Goal: Information Seeking & Learning: Learn about a topic

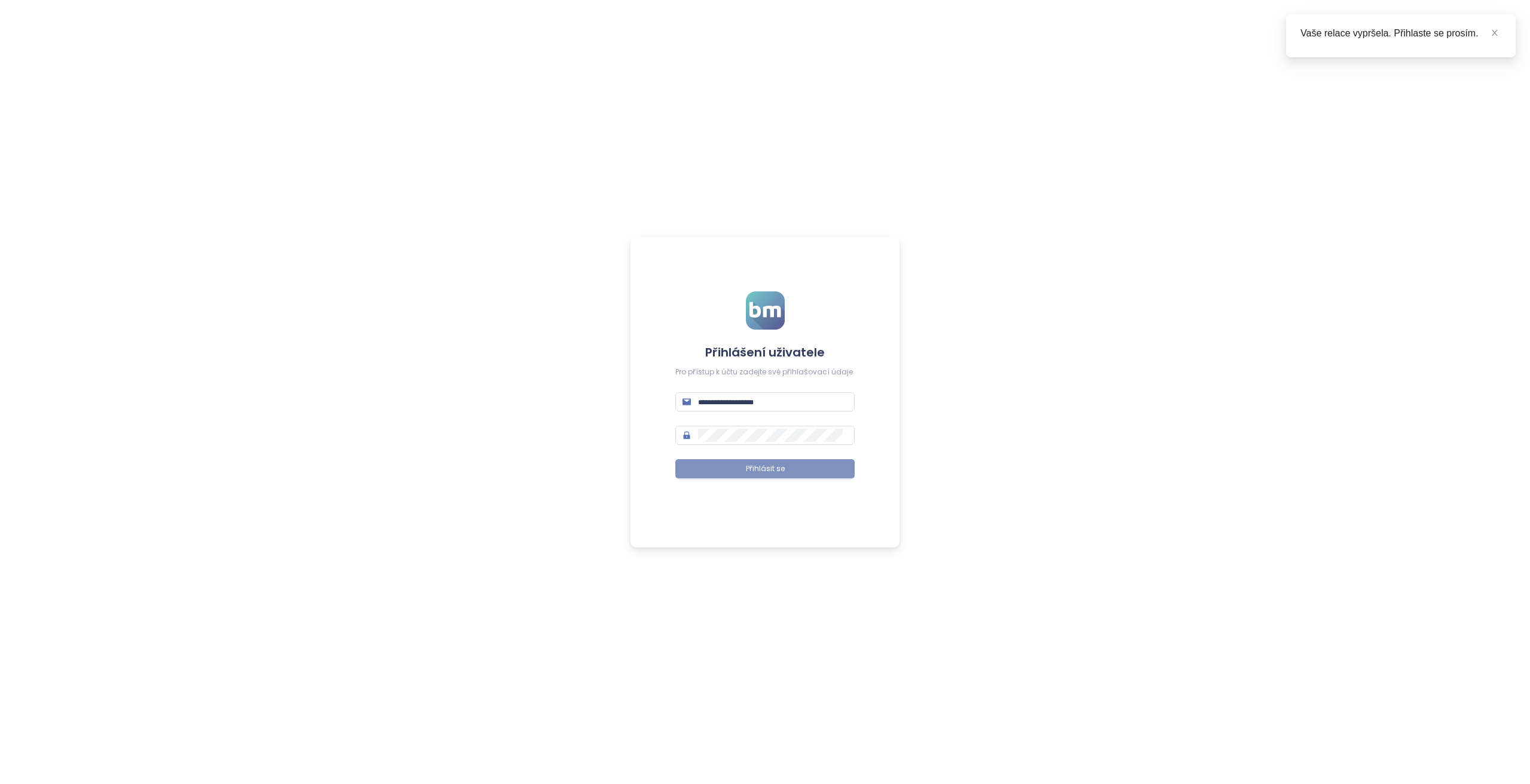
type input "**********"
click at [766, 471] on span "Přihlásit se" at bounding box center [765, 469] width 39 height 12
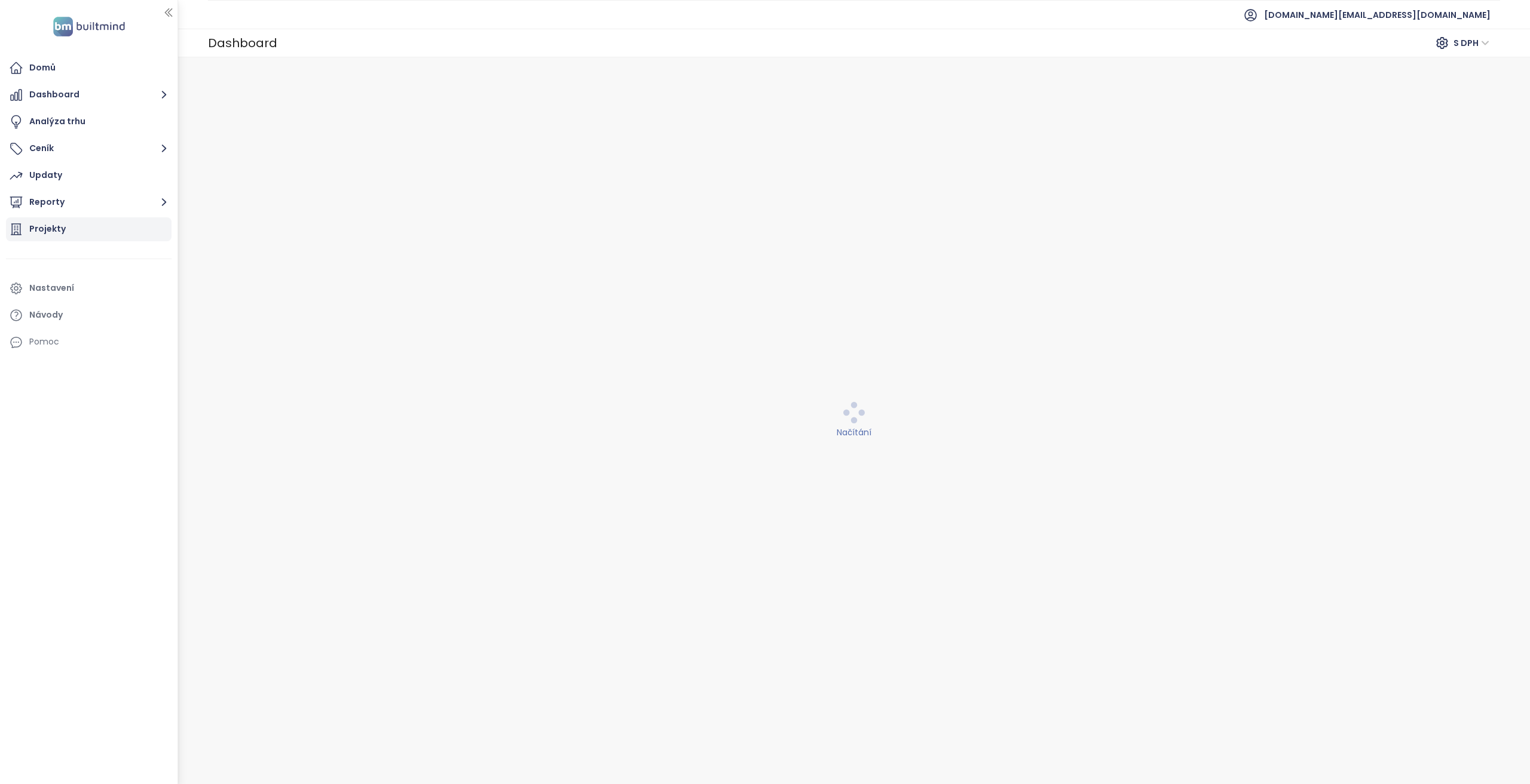
click at [106, 223] on div "Projekty" at bounding box center [89, 229] width 166 height 24
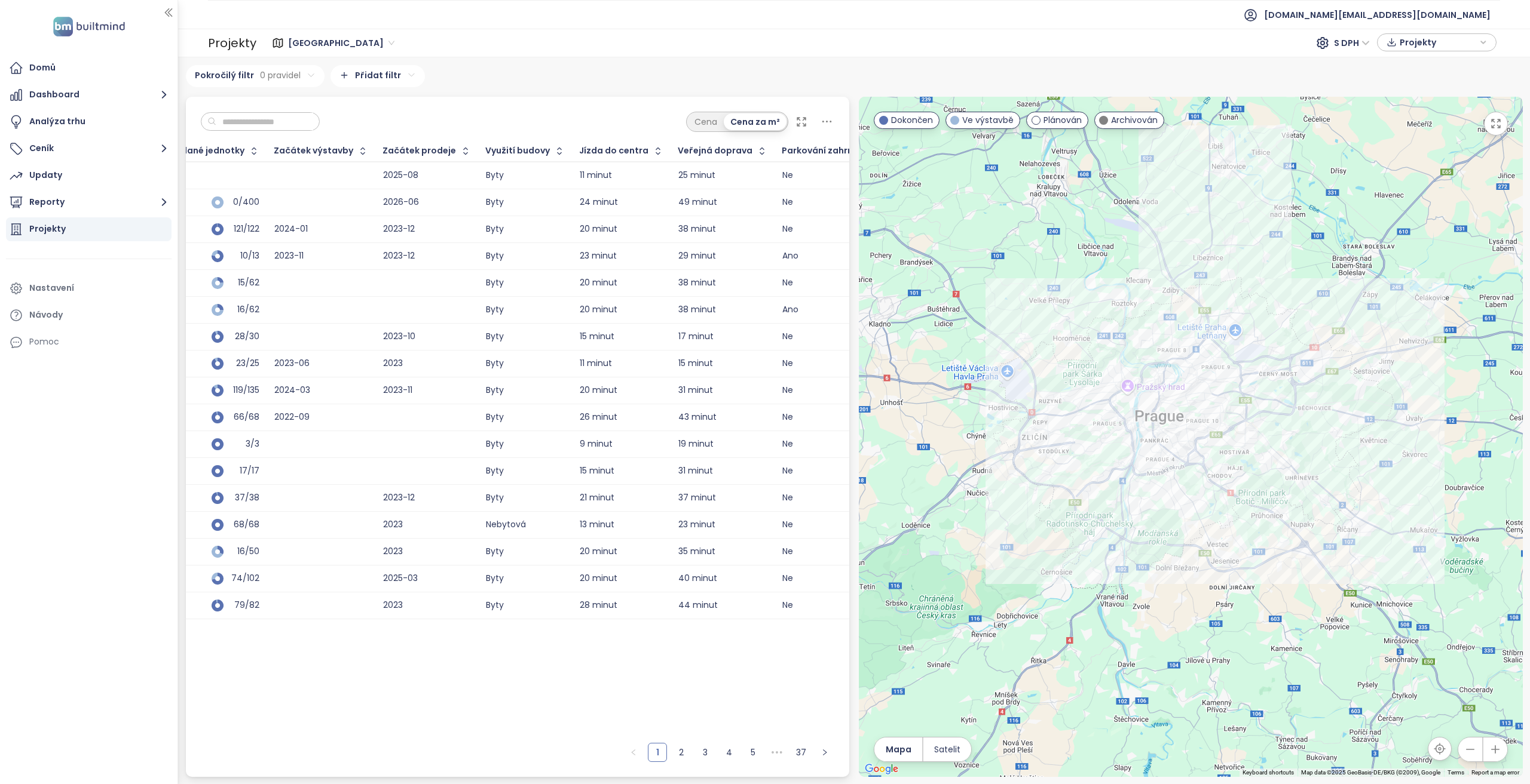
scroll to position [0, 939]
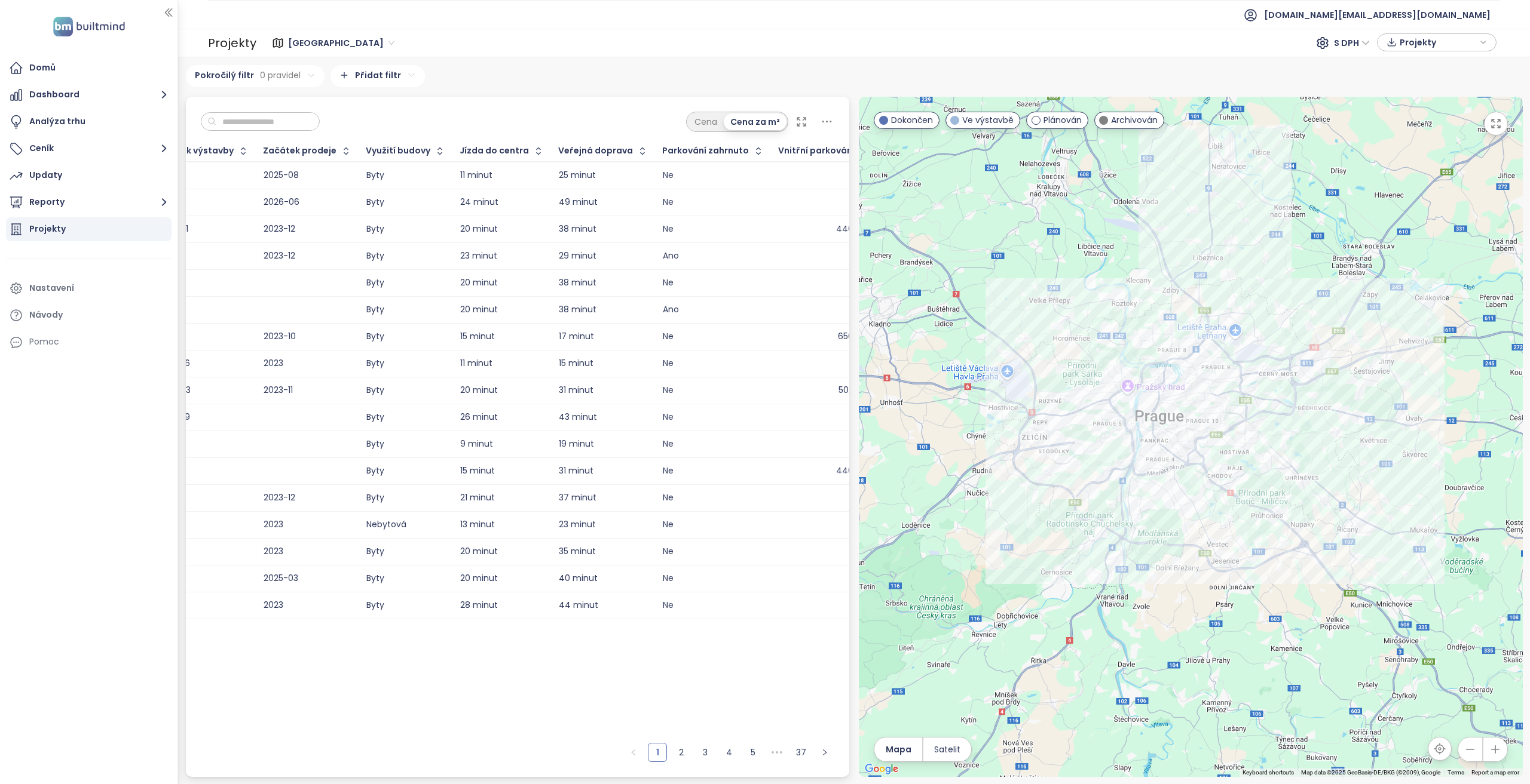
click at [858, 152] on icon "button" at bounding box center [863, 151] width 12 height 12
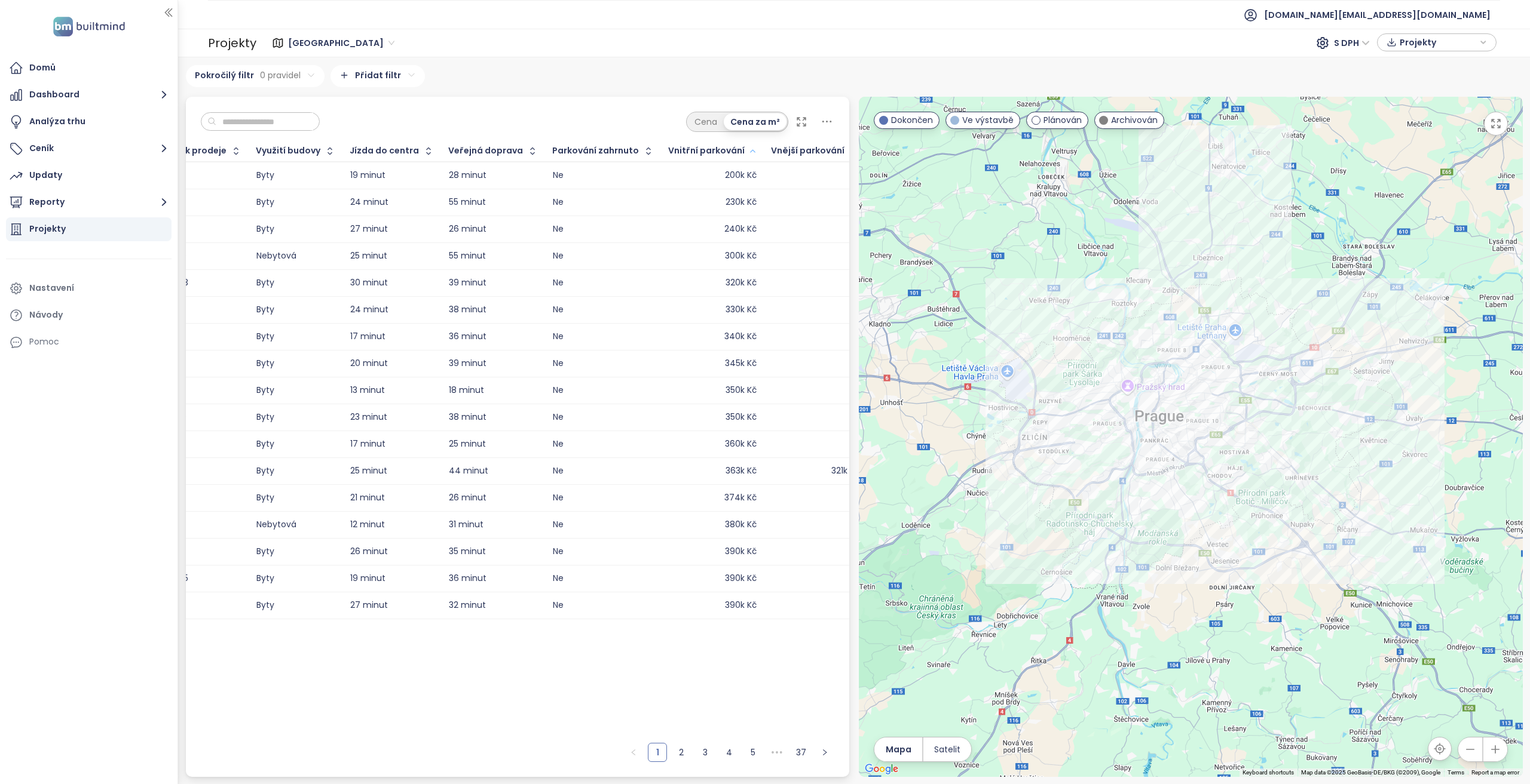
click at [748, 152] on icon "button" at bounding box center [752, 151] width 9 height 15
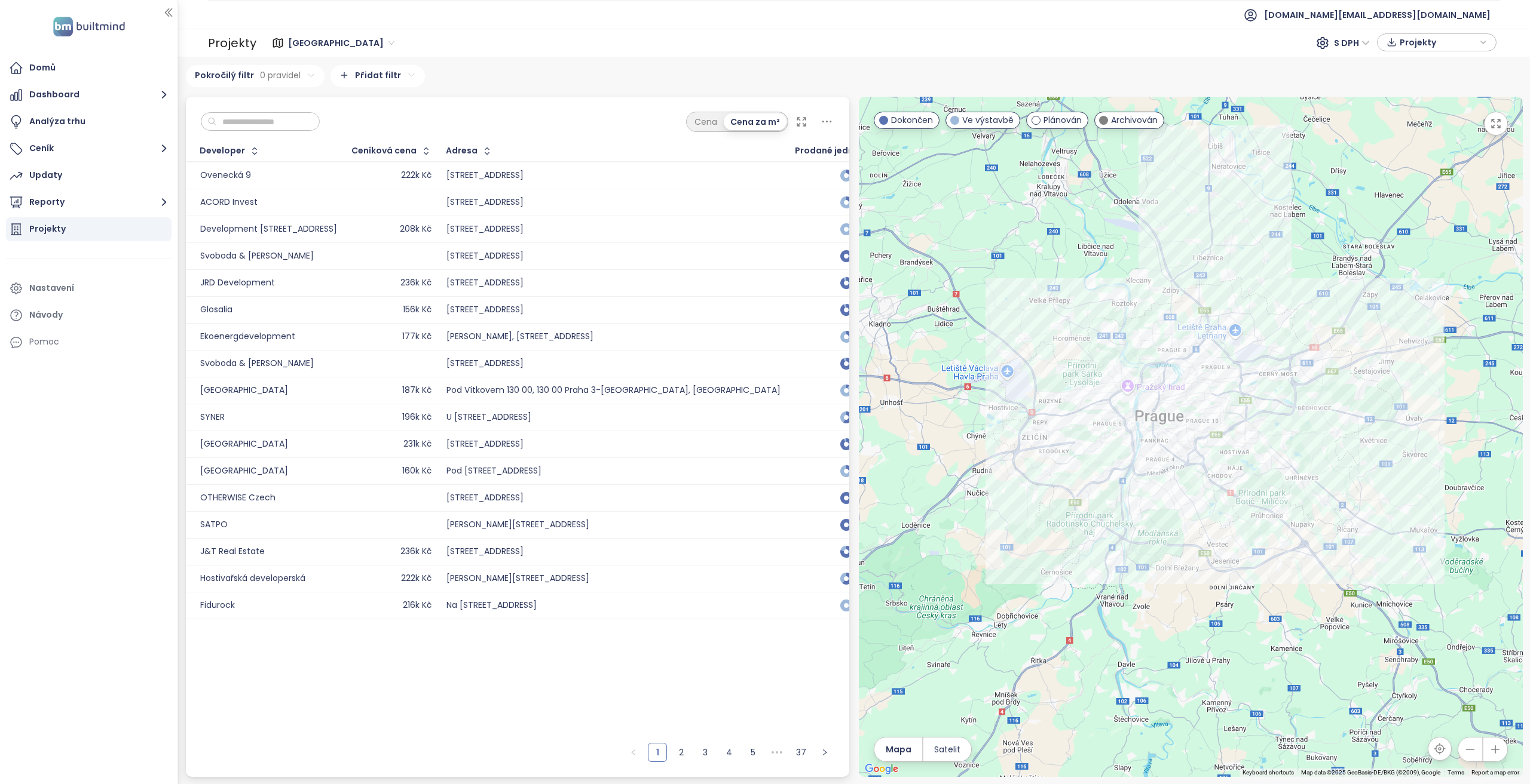
scroll to position [0, 0]
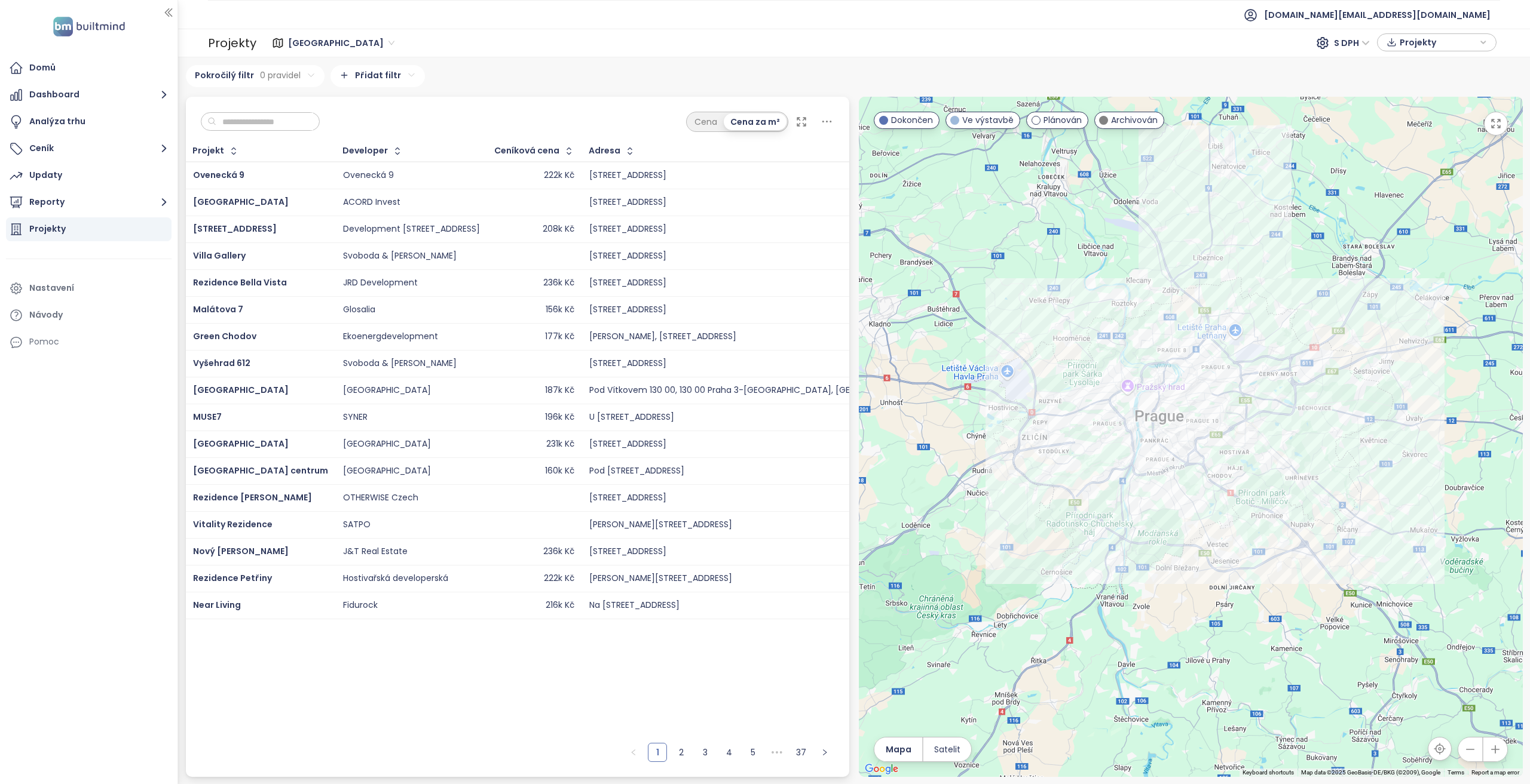
click at [289, 281] on div "Rezidence Bella Vista" at bounding box center [260, 282] width 135 height 15
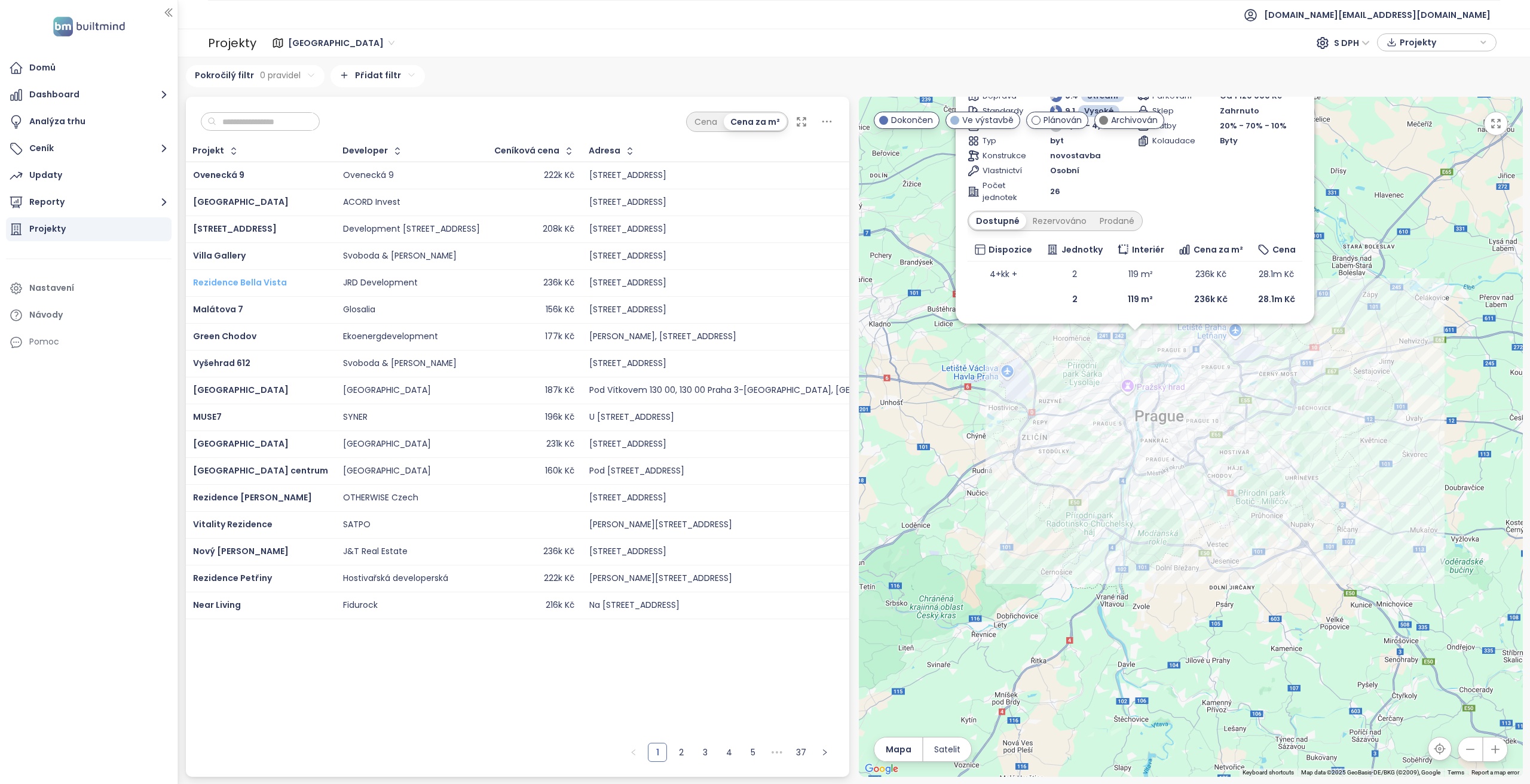
click at [227, 283] on span "Rezidence Bella Vista" at bounding box center [240, 282] width 94 height 12
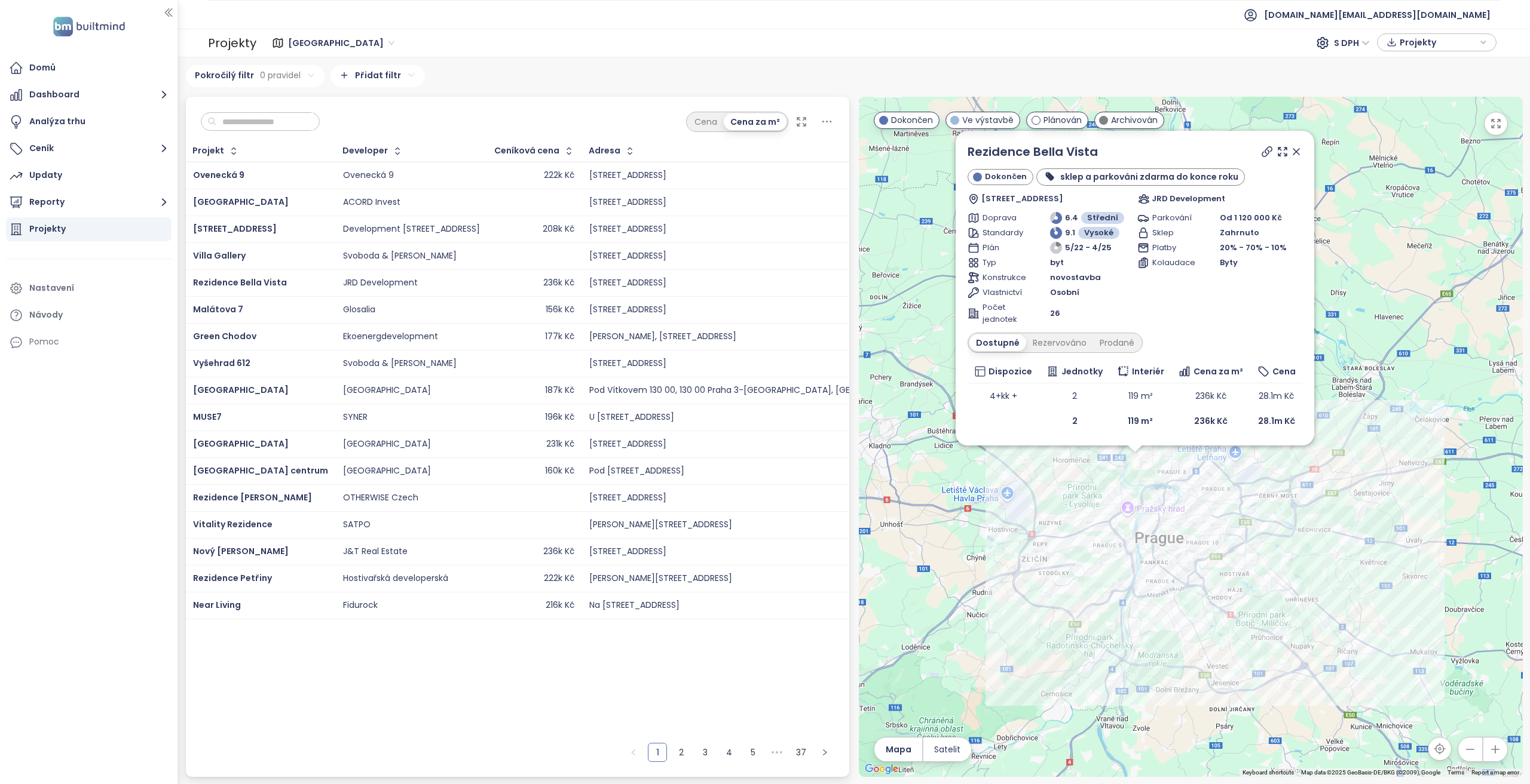
click at [270, 604] on div "Near Living" at bounding box center [260, 605] width 135 height 15
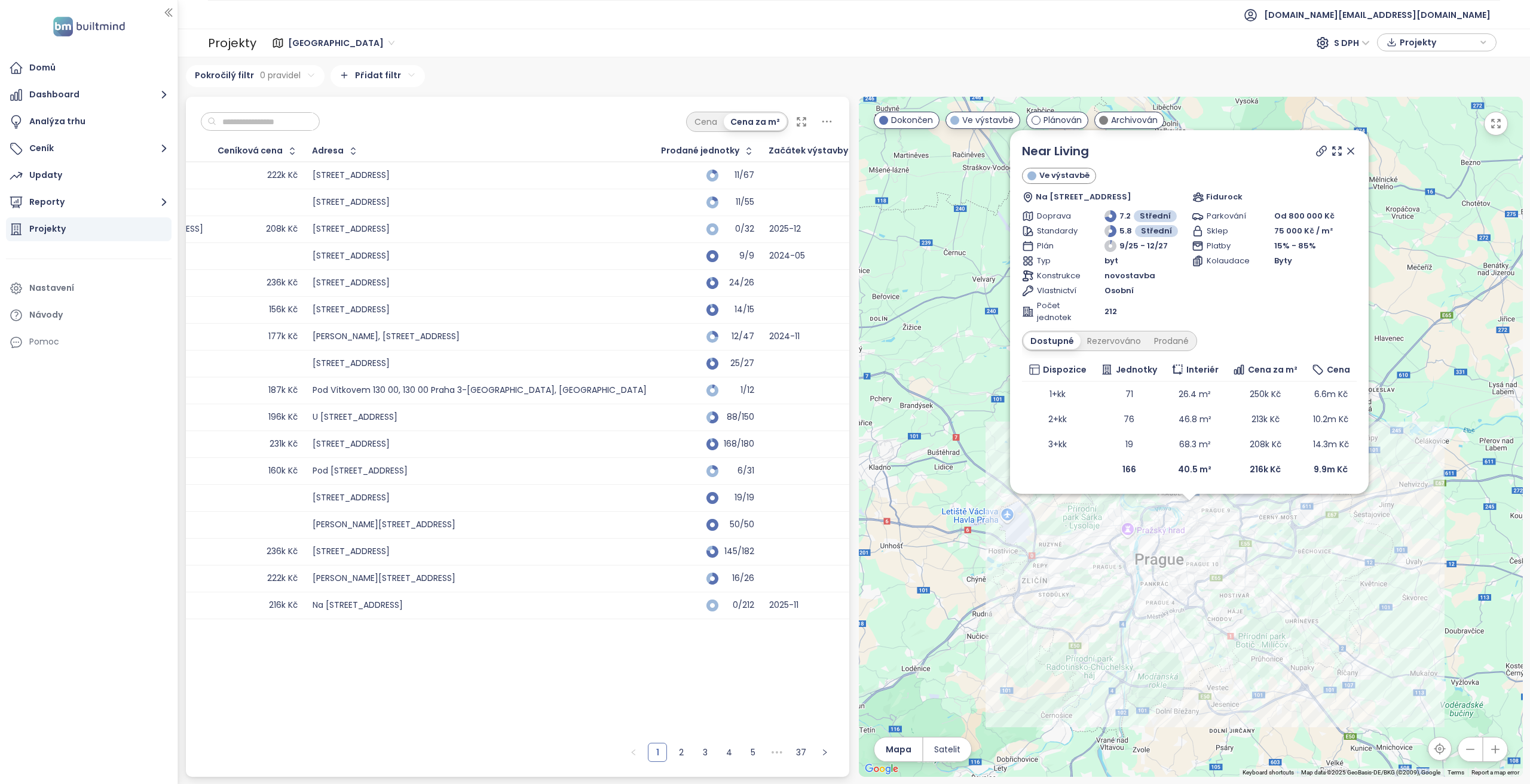
scroll to position [0, 62]
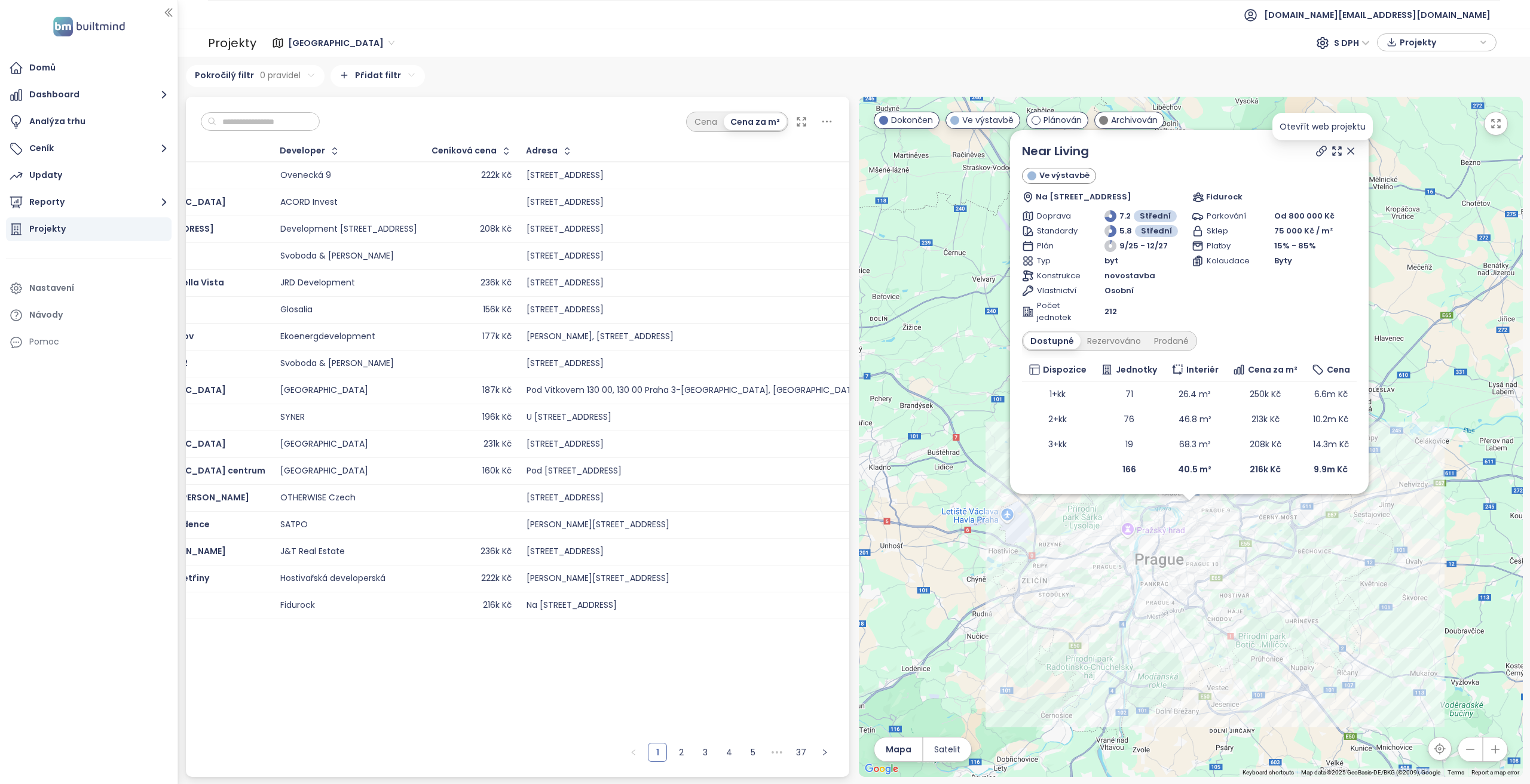
click at [1318, 152] on icon at bounding box center [1320, 151] width 12 height 12
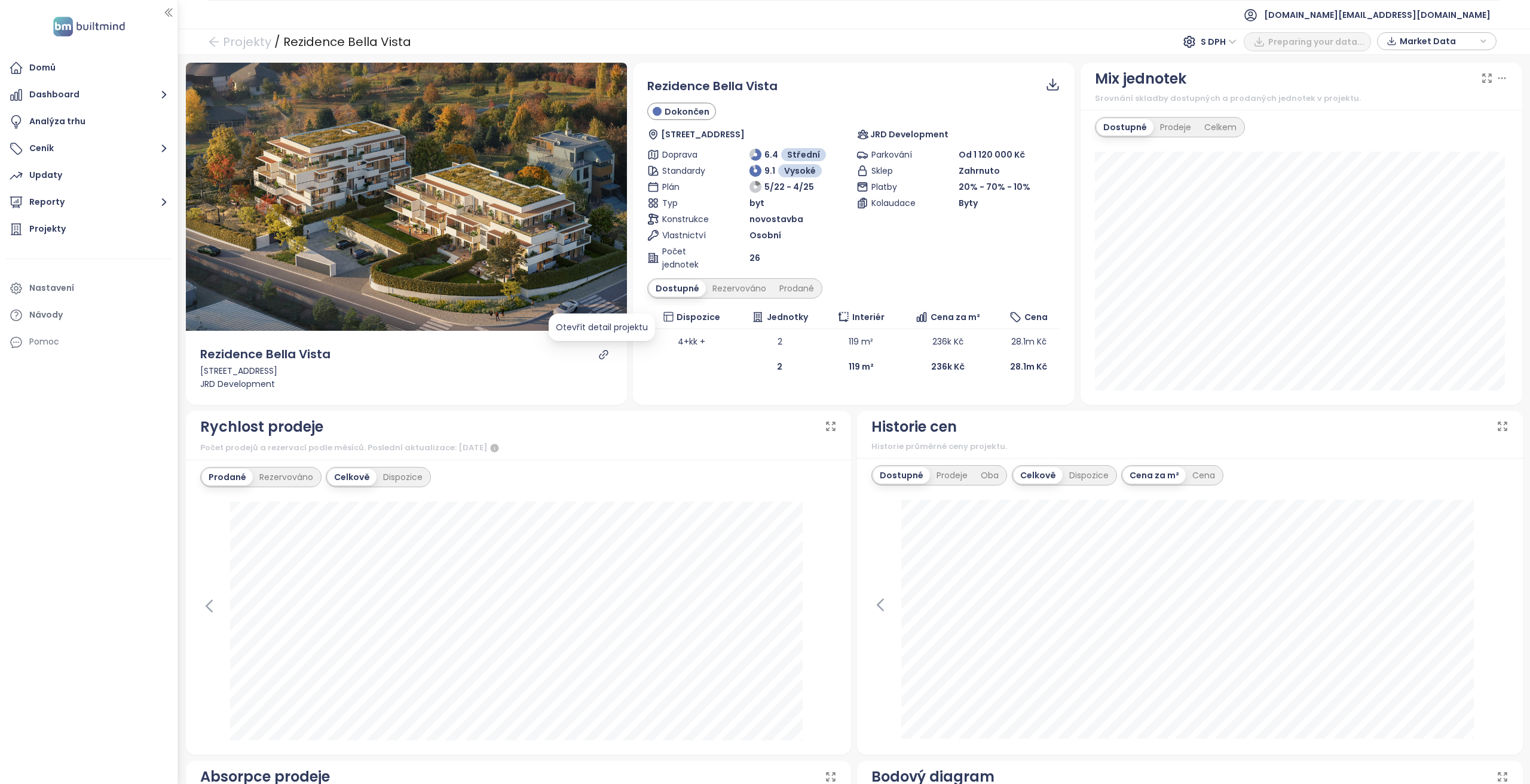
click at [601, 354] on icon "link" at bounding box center [603, 355] width 11 height 11
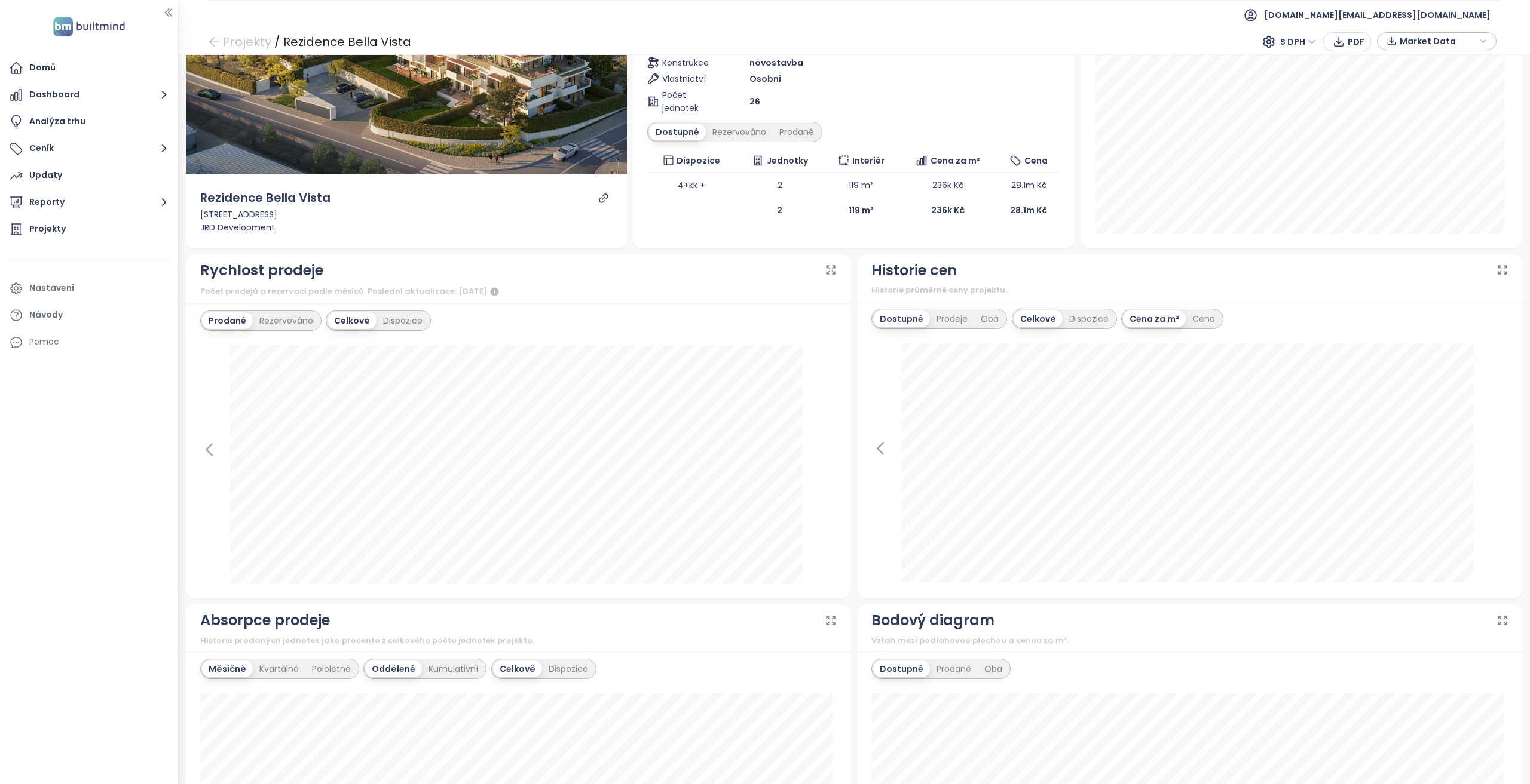
scroll to position [120, 0]
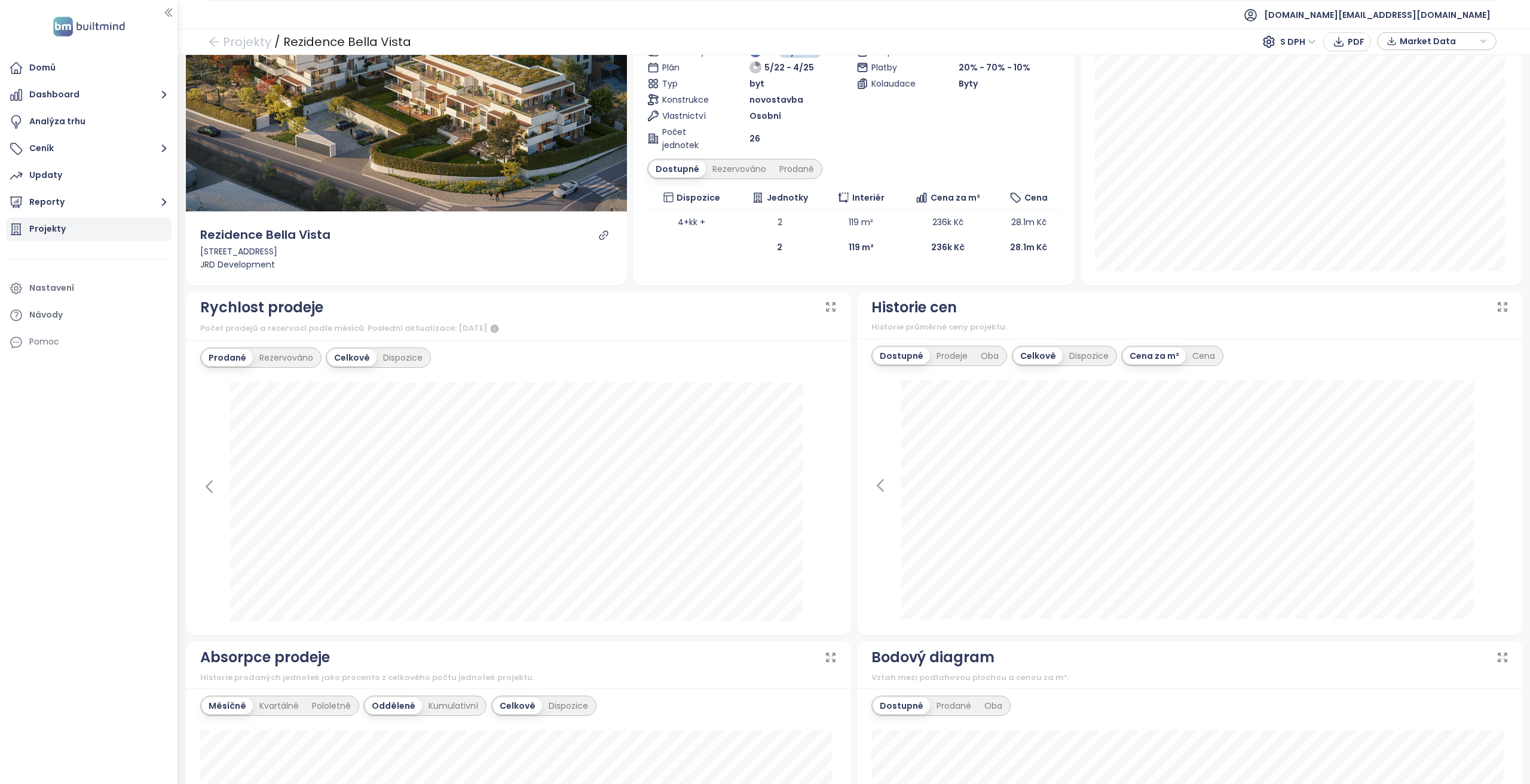
drag, startPoint x: 94, startPoint y: 232, endPoint x: 6, endPoint y: 238, distance: 88.2
click at [94, 232] on div "Projekty" at bounding box center [89, 229] width 166 height 24
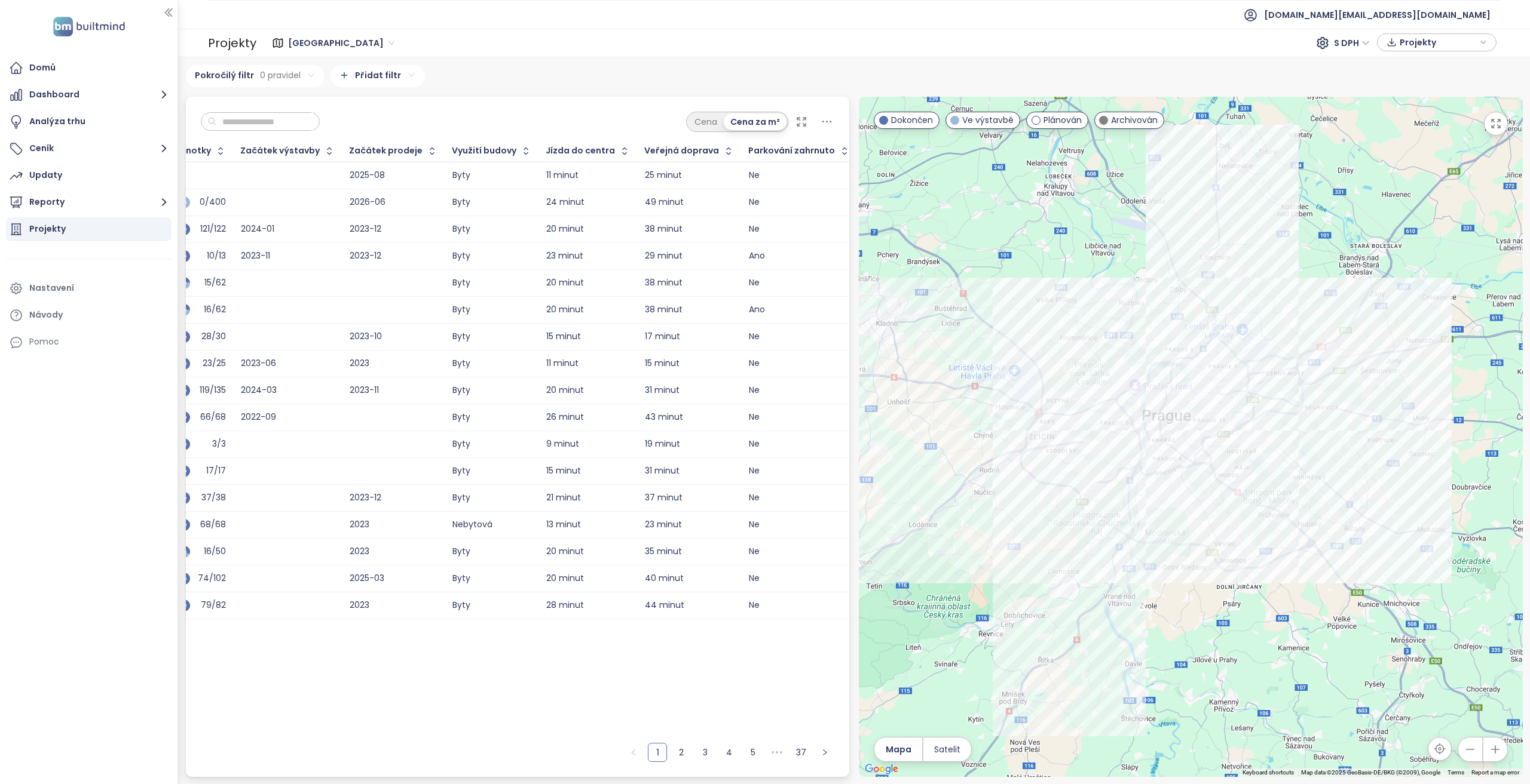
scroll to position [0, 999]
